Goal: Check status: Check status

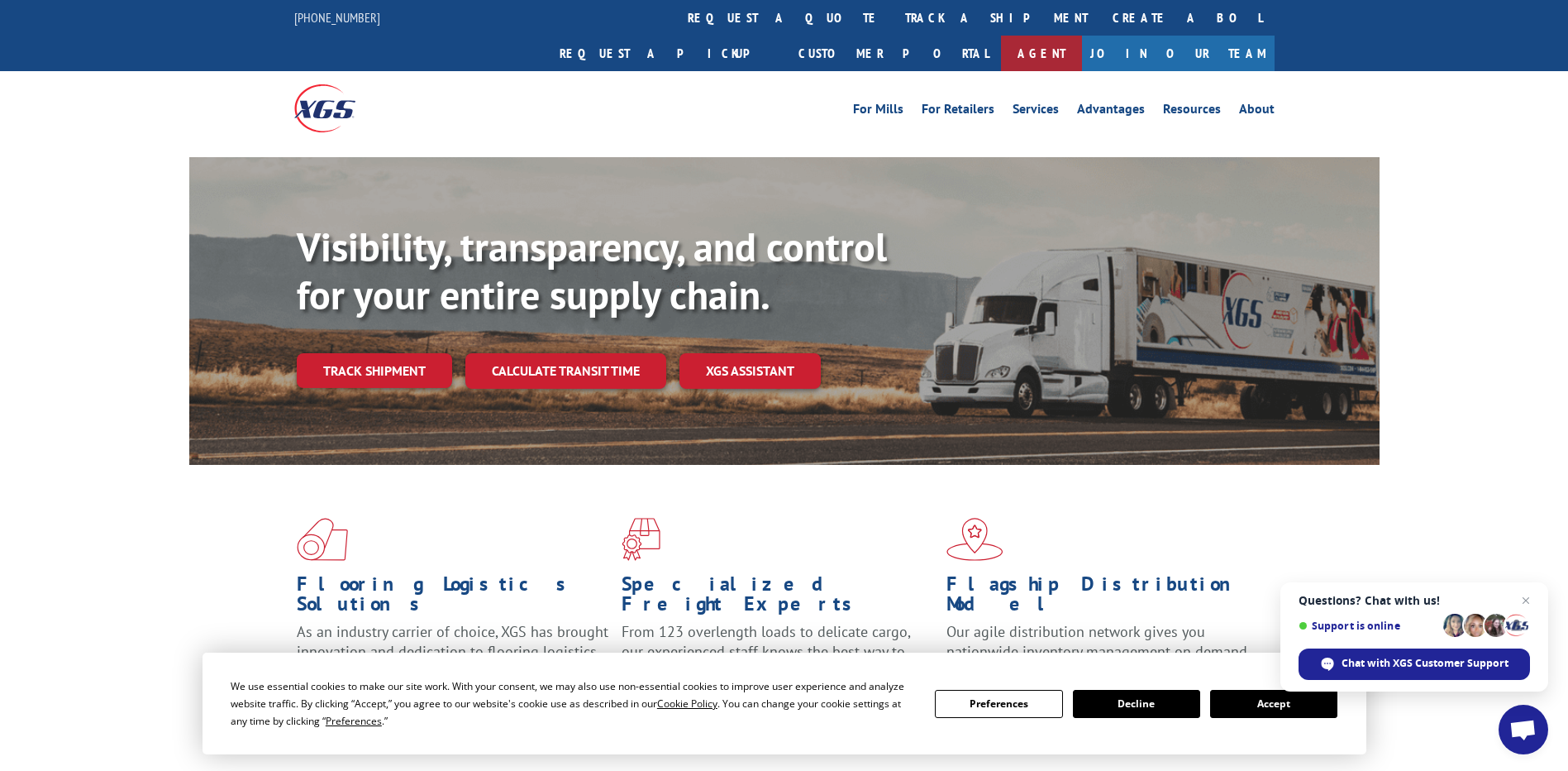
click at [1082, 36] on link "Agent" at bounding box center [1041, 53] width 81 height 36
click at [893, 22] on link "track a shipment" at bounding box center [997, 18] width 207 height 36
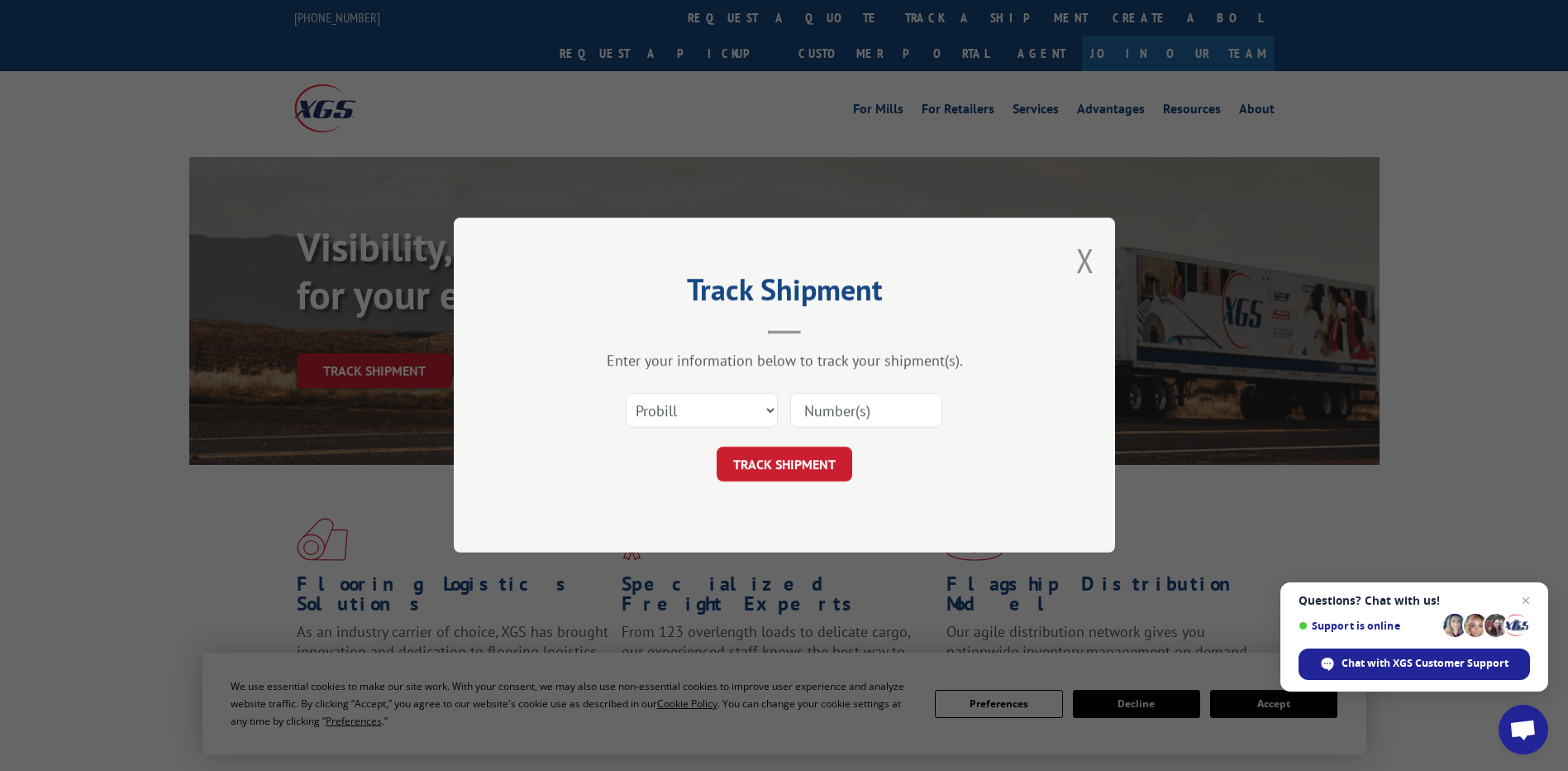
click at [852, 387] on div "Select category... Probill BOL PO" at bounding box center [784, 410] width 496 height 54
click at [846, 402] on input at bounding box center [867, 410] width 152 height 35
paste input "12970622"
type input "12970622"
click at [809, 472] on button "TRACK SHIPMENT" at bounding box center [784, 465] width 135 height 35
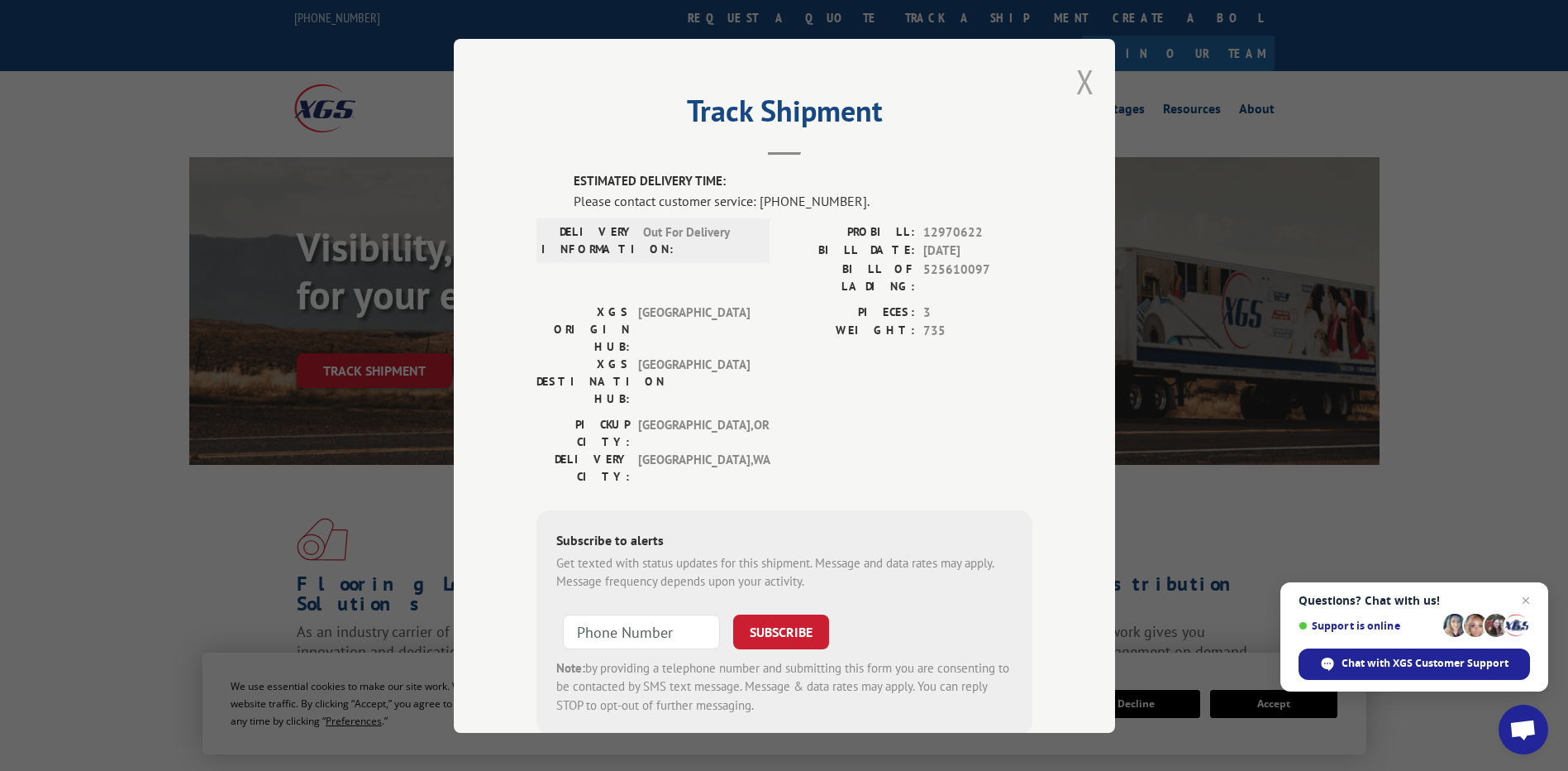
click at [1076, 82] on button "Close modal" at bounding box center [1085, 81] width 18 height 43
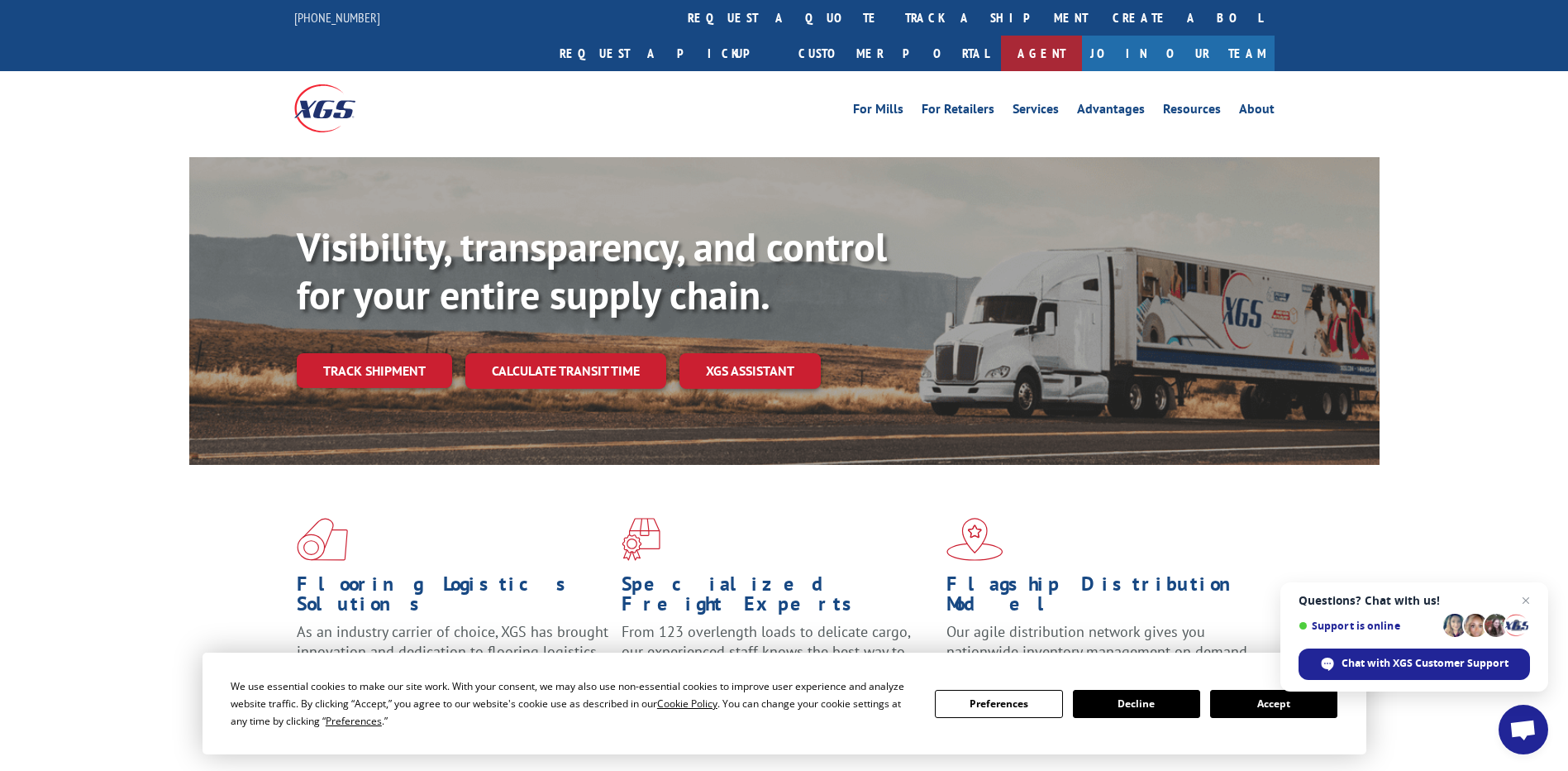
click at [1082, 36] on link "Agent" at bounding box center [1041, 53] width 81 height 36
click at [1251, 699] on button "Accept" at bounding box center [1274, 704] width 127 height 28
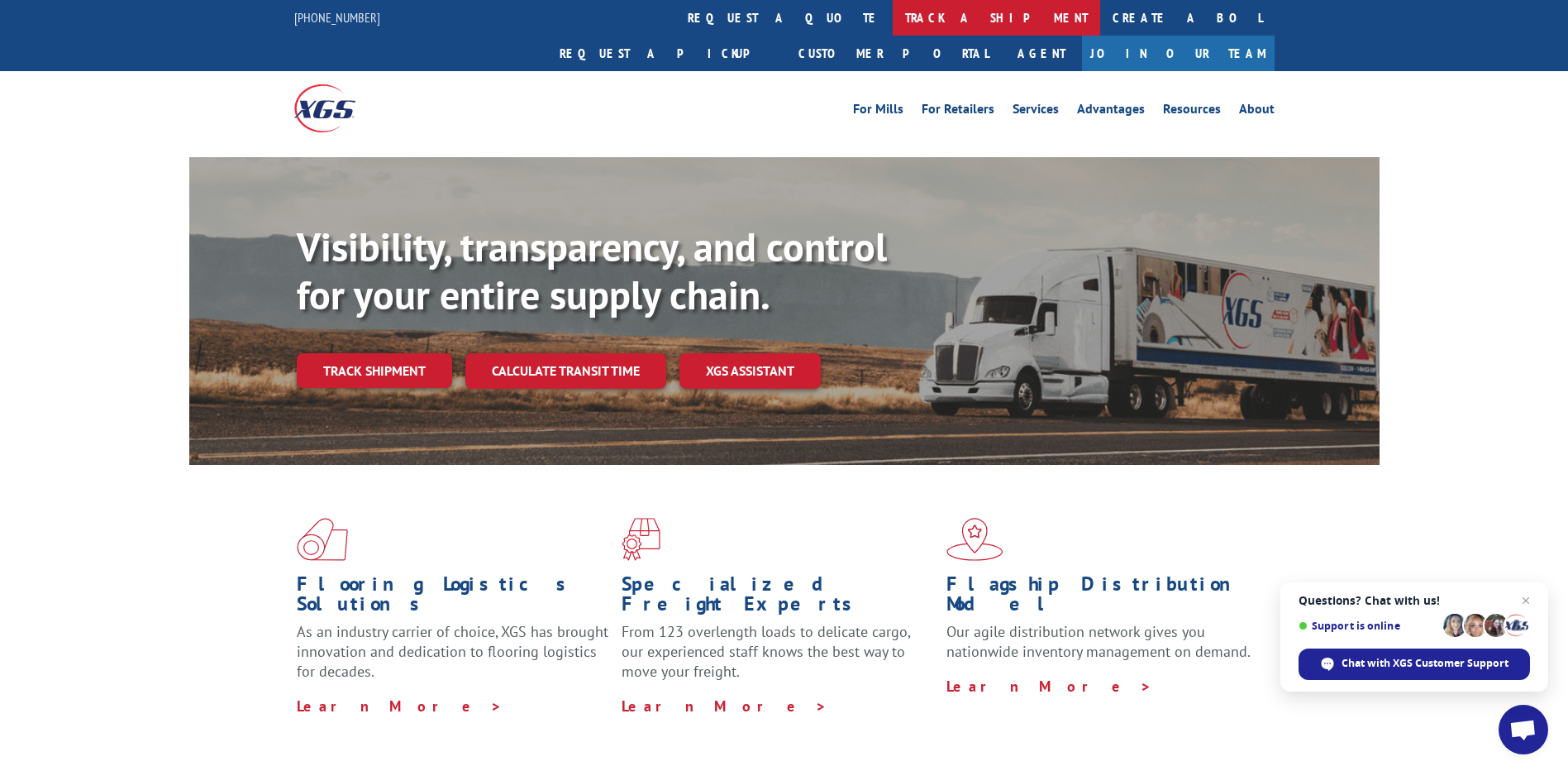
click at [893, 13] on link "track a shipment" at bounding box center [997, 18] width 207 height 36
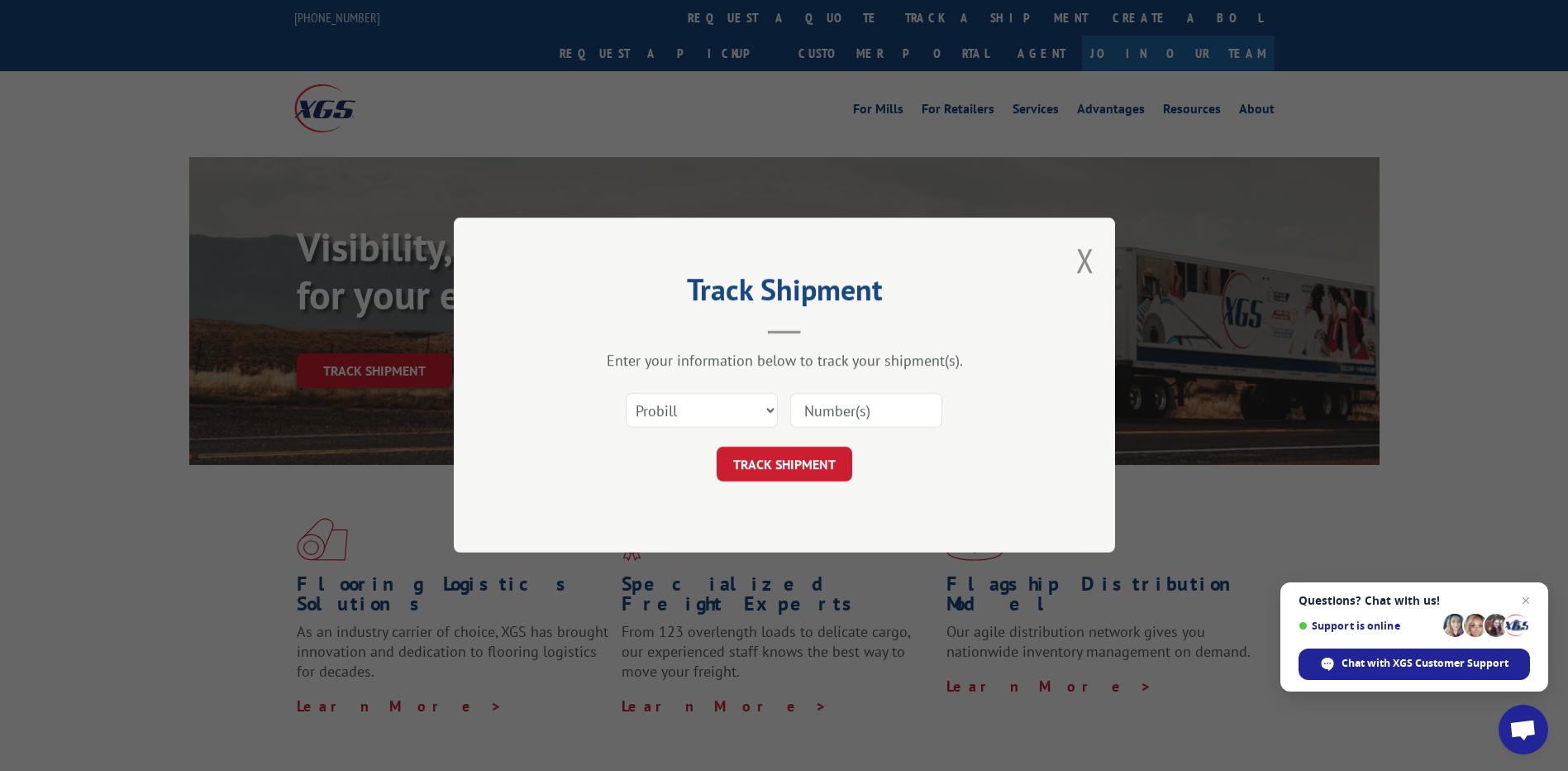
click at [842, 402] on input at bounding box center [867, 410] width 152 height 35
paste input "12970622"
type input "12970622"
click at [809, 463] on button "TRACK SHIPMENT" at bounding box center [784, 465] width 135 height 35
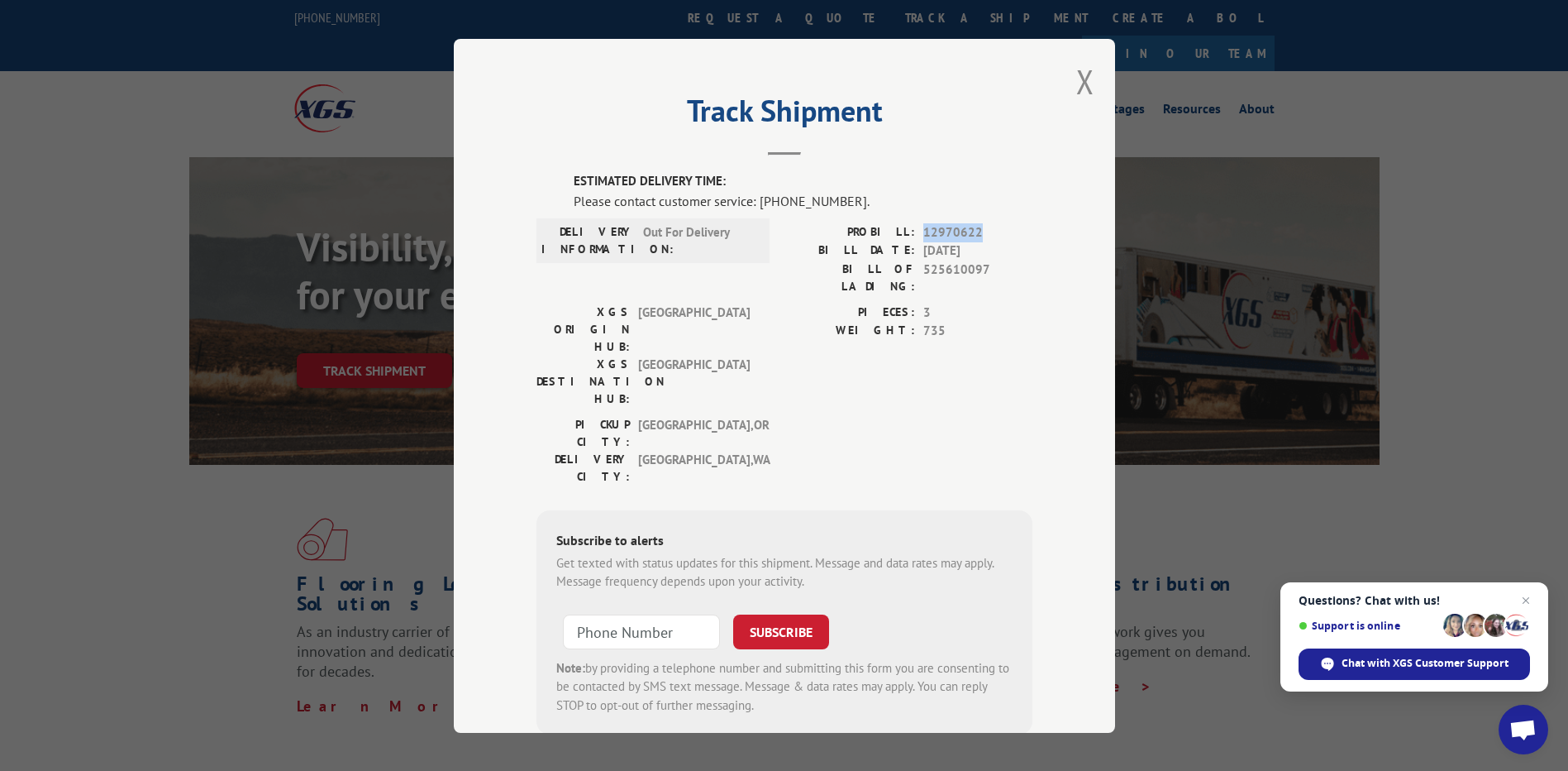
drag, startPoint x: 973, startPoint y: 232, endPoint x: 918, endPoint y: 227, distance: 55.2
click at [923, 227] on span "12970622" at bounding box center [977, 231] width 109 height 19
drag, startPoint x: 918, startPoint y: 227, endPoint x: 980, endPoint y: 269, distance: 74.9
click at [980, 269] on span "525610097" at bounding box center [977, 277] width 109 height 35
drag, startPoint x: 980, startPoint y: 269, endPoint x: 919, endPoint y: 262, distance: 61.4
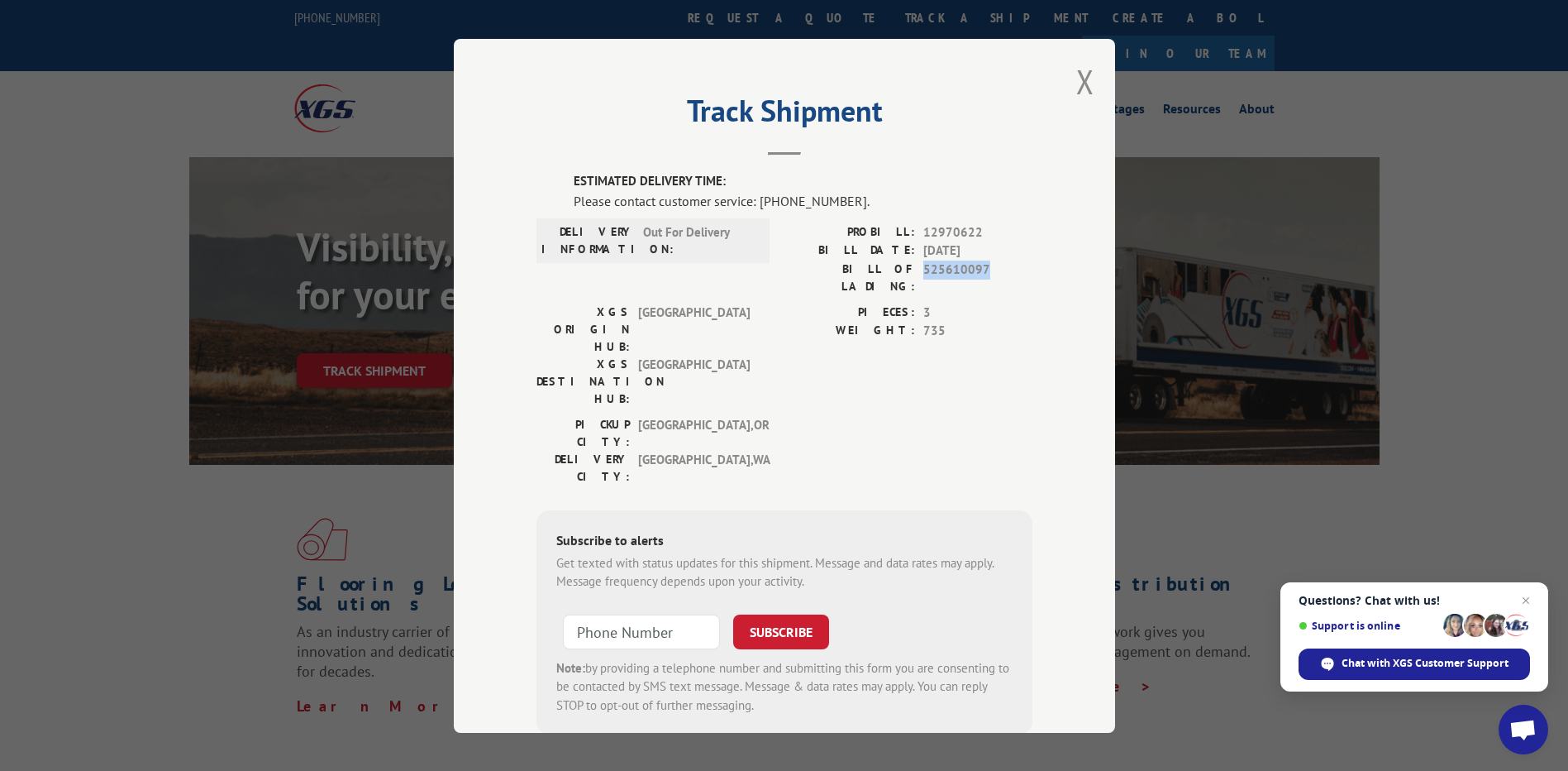
click at [923, 262] on span "525610097" at bounding box center [977, 277] width 109 height 35
copy span "525610097"
click at [1080, 80] on button "Close modal" at bounding box center [1085, 81] width 18 height 43
